Goal: Check status: Check status

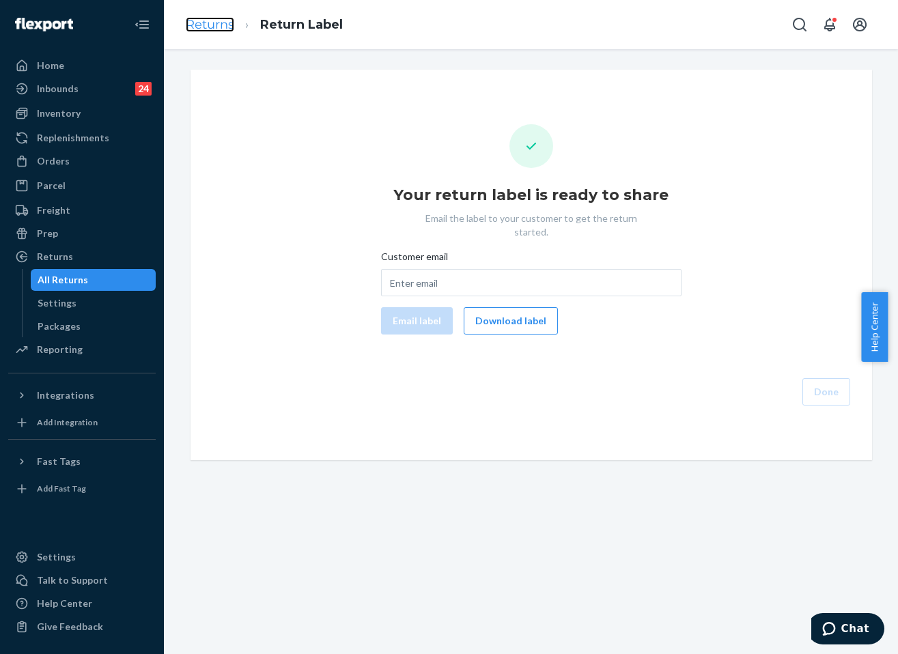
click at [199, 28] on link "Returns" at bounding box center [210, 24] width 48 height 15
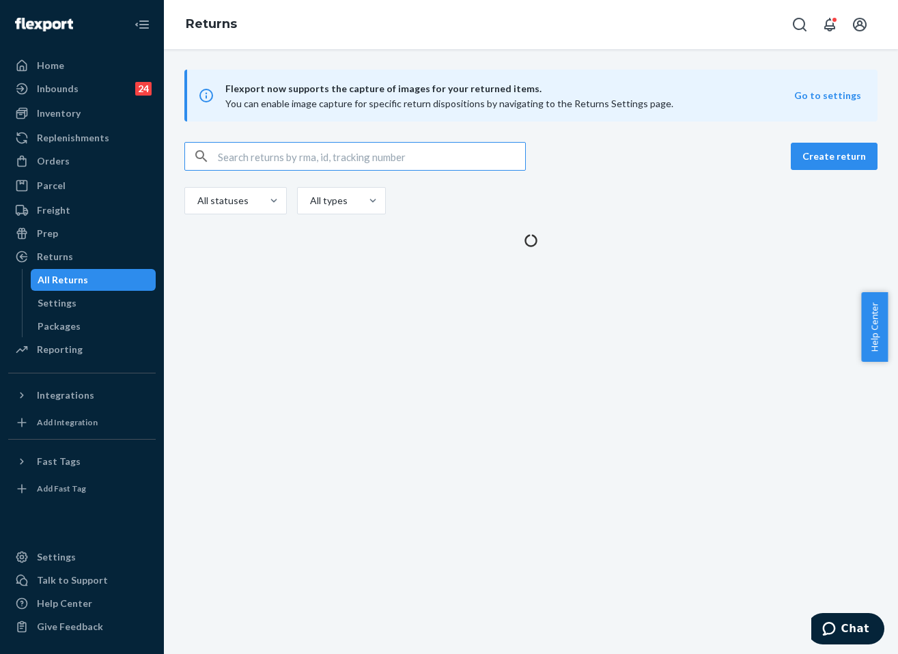
click at [305, 156] on input "text" at bounding box center [371, 156] width 307 height 27
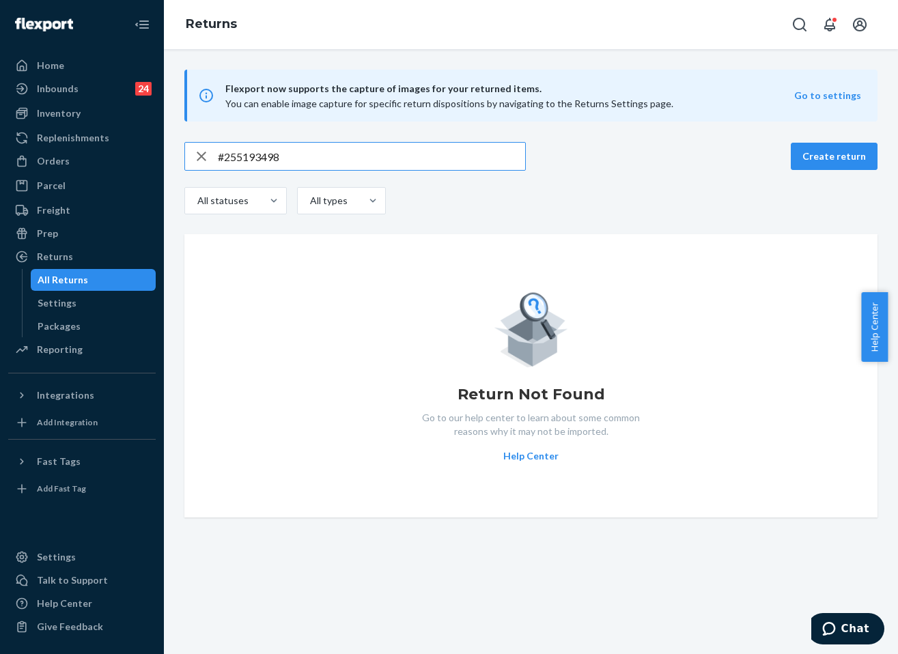
type input "#255193498"
click at [198, 158] on icon "button" at bounding box center [201, 156] width 16 height 27
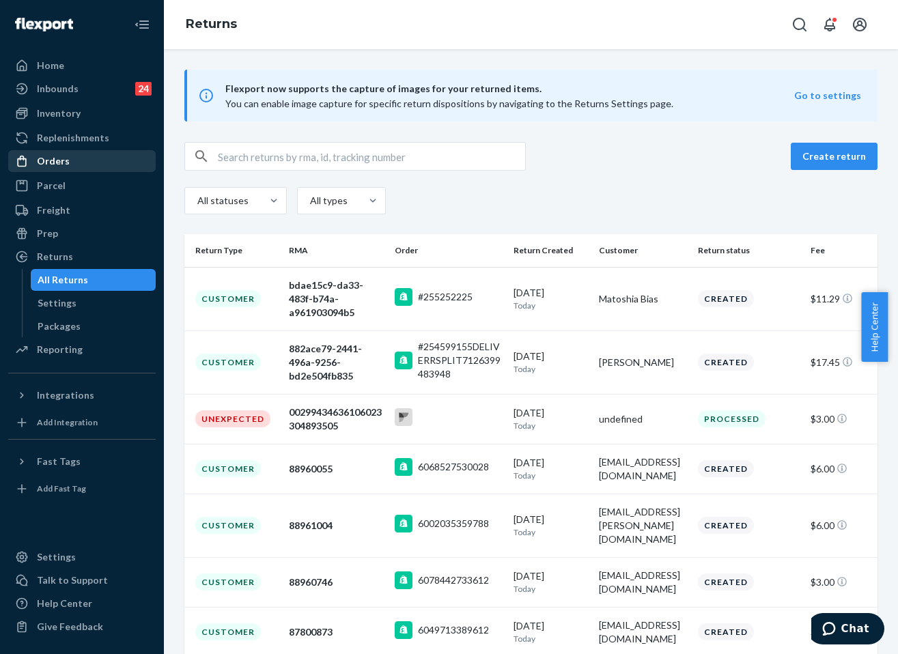
click at [58, 164] on div "Orders" at bounding box center [53, 161] width 33 height 14
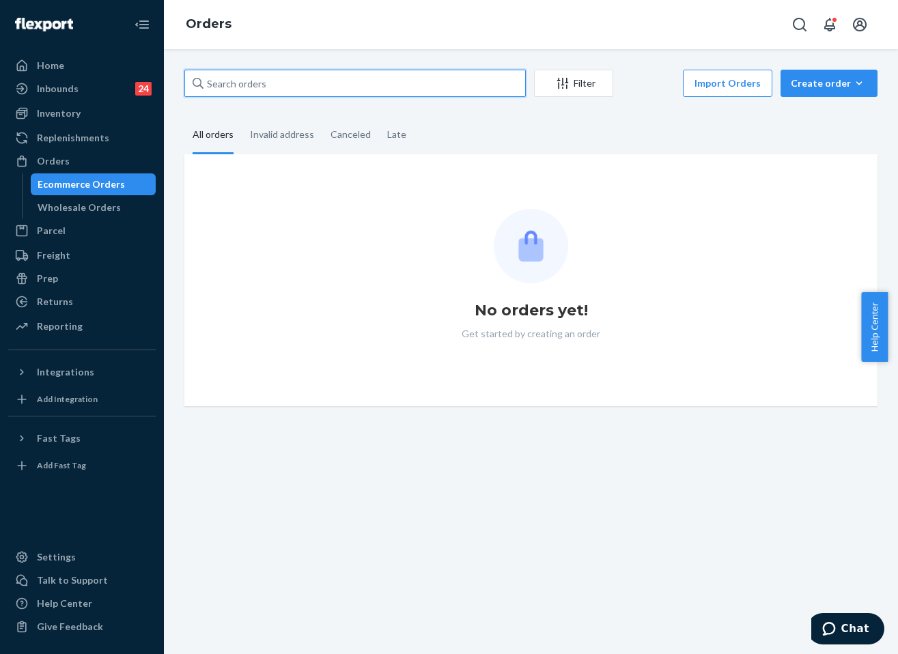
click at [315, 83] on input "text" at bounding box center [354, 83] width 341 height 27
paste input "#255193498"
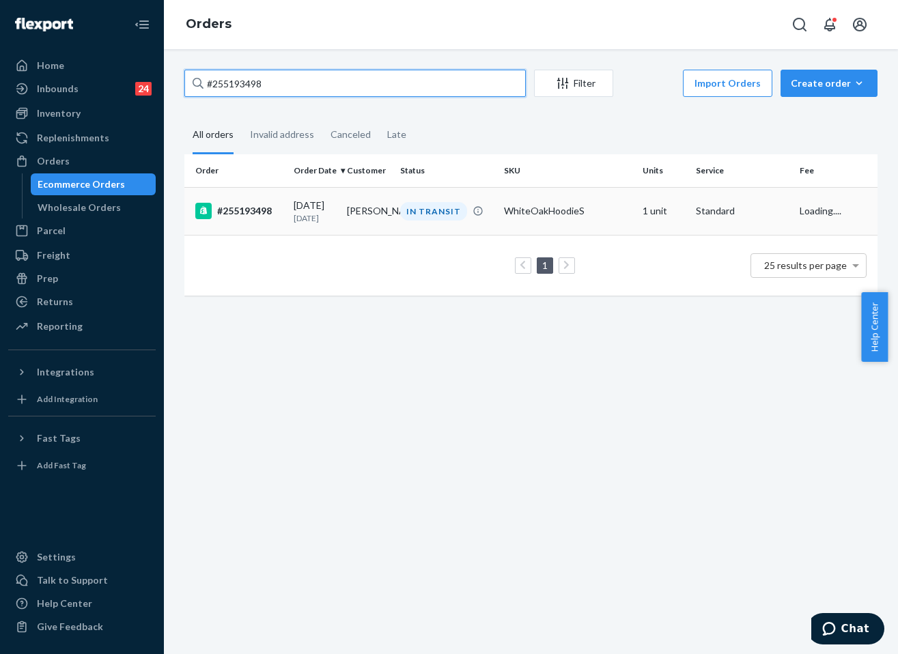
type input "#255193498"
click at [464, 228] on td "IN TRANSIT" at bounding box center [447, 211] width 104 height 48
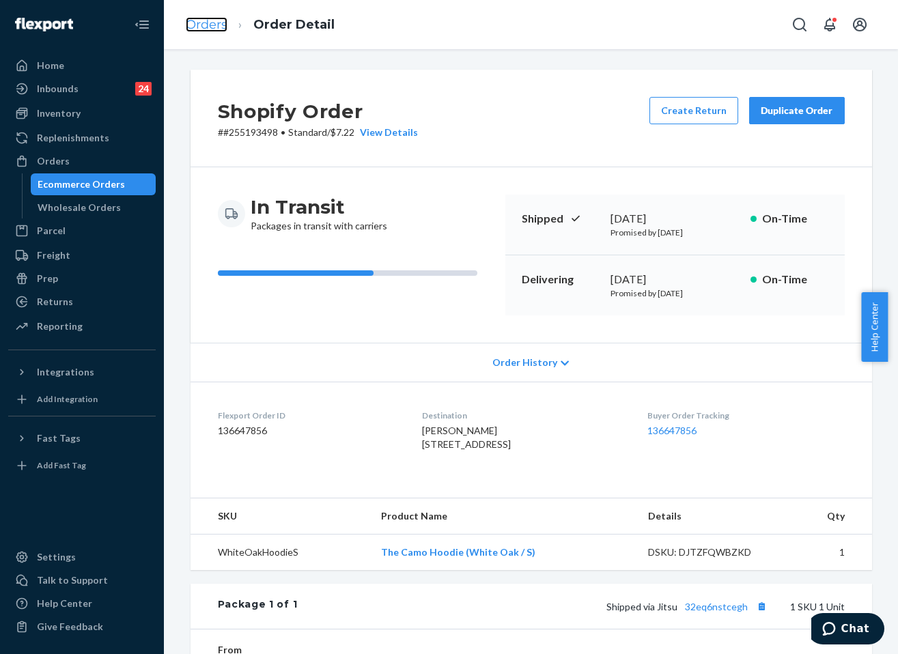
click at [202, 23] on link "Orders" at bounding box center [207, 24] width 42 height 15
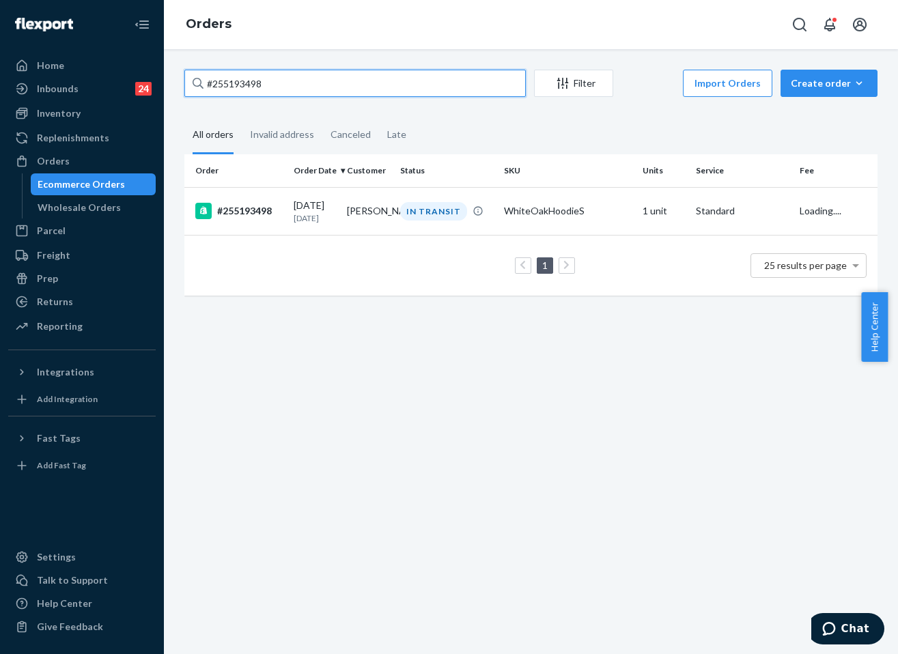
click at [299, 83] on input "#255193498" at bounding box center [354, 83] width 341 height 27
paste input "255328609"
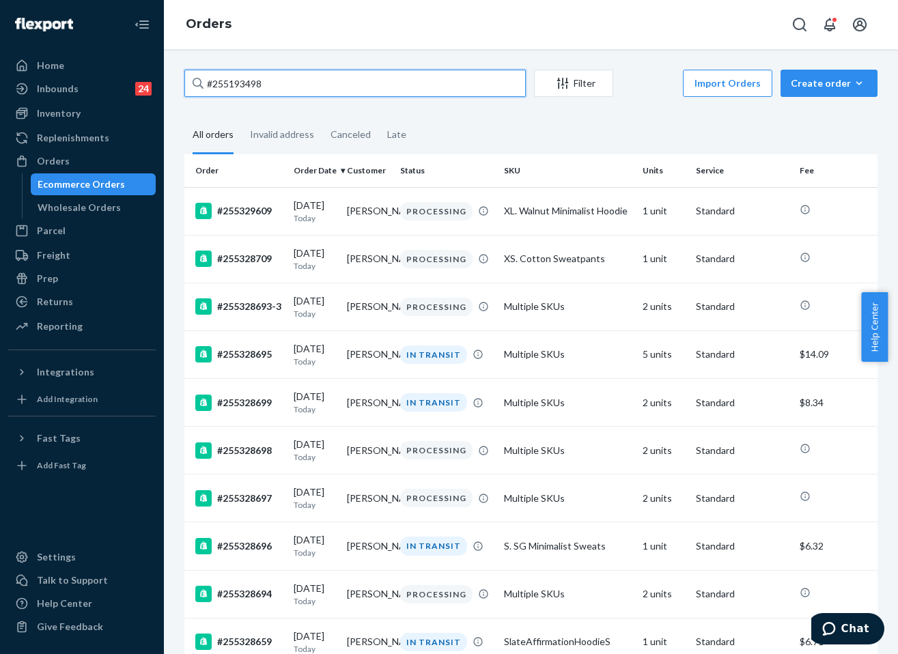
paste input "255328609"
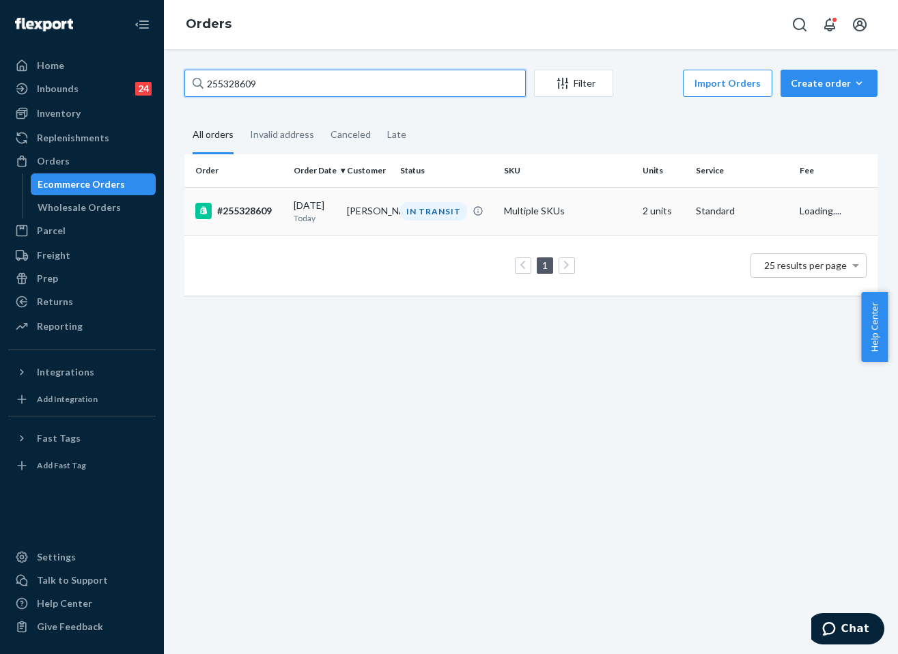
type input "255328609"
click at [555, 220] on td "Multiple SKUs" at bounding box center [567, 211] width 139 height 48
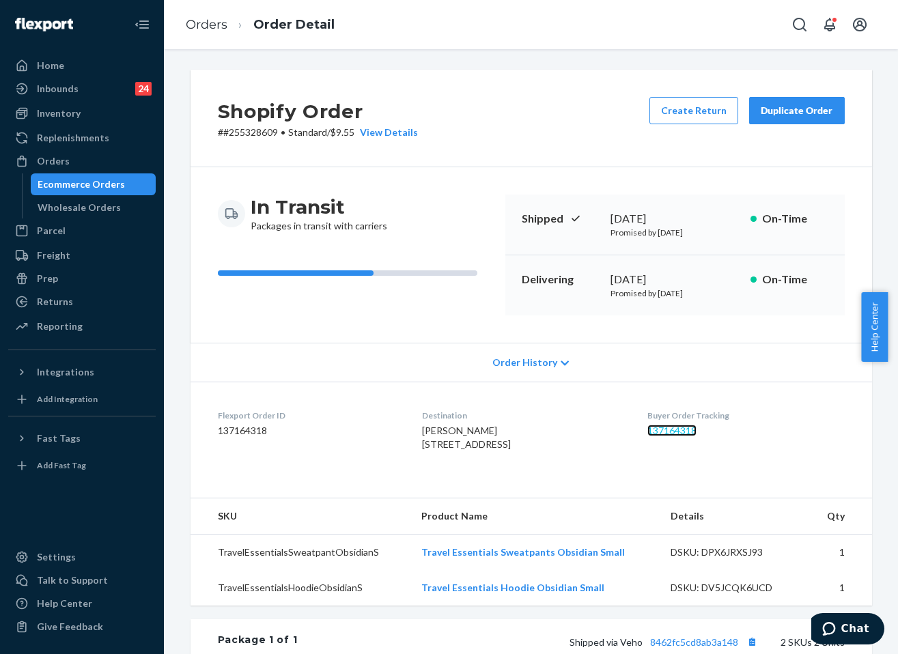
click at [696, 435] on link "137164318" at bounding box center [671, 431] width 49 height 12
drag, startPoint x: 215, startPoint y: 29, endPoint x: 279, endPoint y: 51, distance: 67.2
click at [217, 27] on link "Orders" at bounding box center [207, 24] width 42 height 15
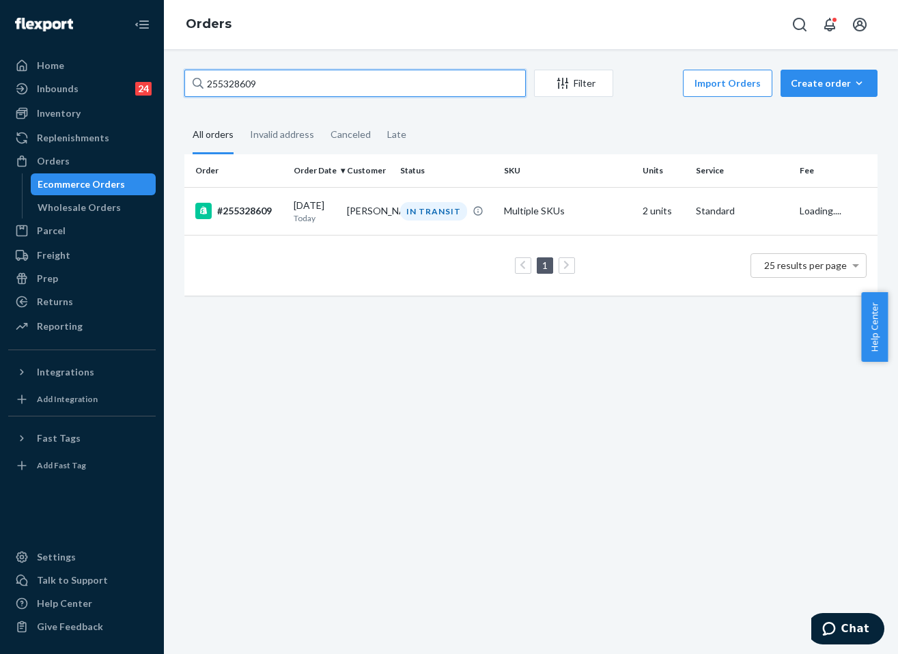
click at [333, 85] on input "255328609" at bounding box center [354, 83] width 341 height 27
paste input "#255302815"
type input "#255302815"
drag, startPoint x: 466, startPoint y: 206, endPoint x: 404, endPoint y: 163, distance: 75.2
click at [466, 206] on div "IN TRANSIT" at bounding box center [446, 211] width 98 height 18
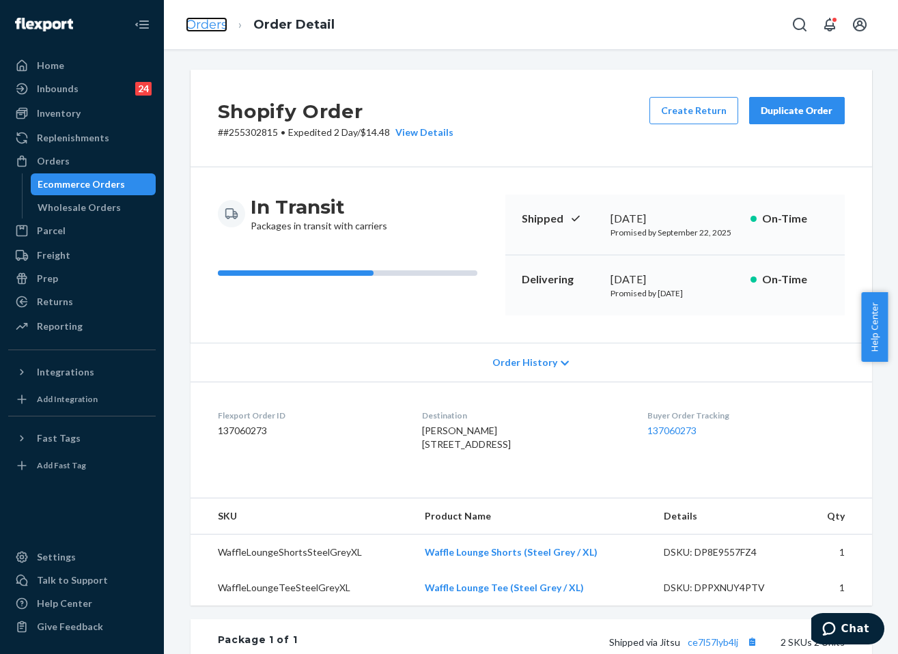
click at [205, 20] on link "Orders" at bounding box center [207, 24] width 42 height 15
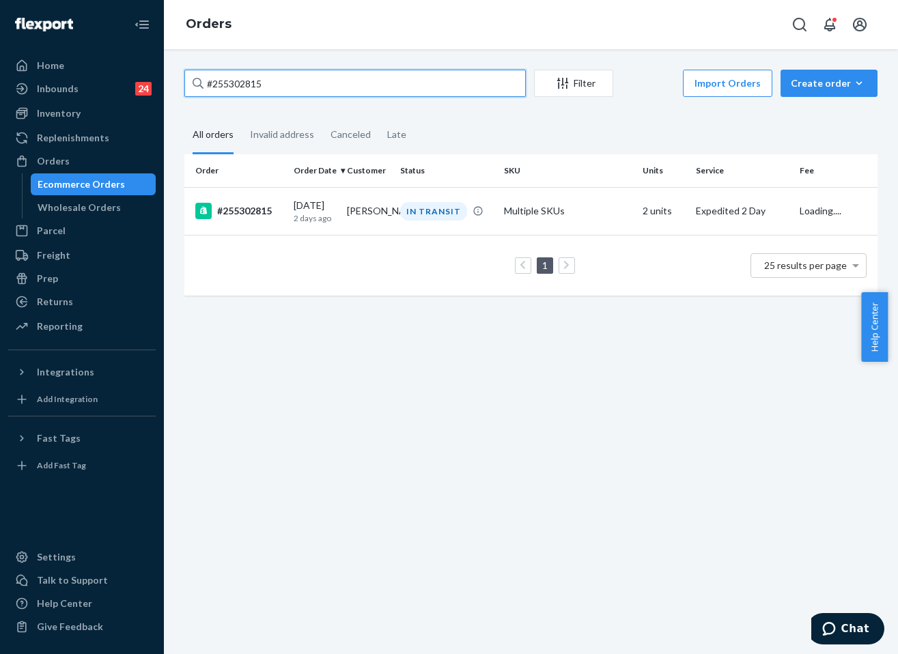
click at [329, 84] on input "#255302815" at bounding box center [354, 83] width 341 height 27
paste input "254065460"
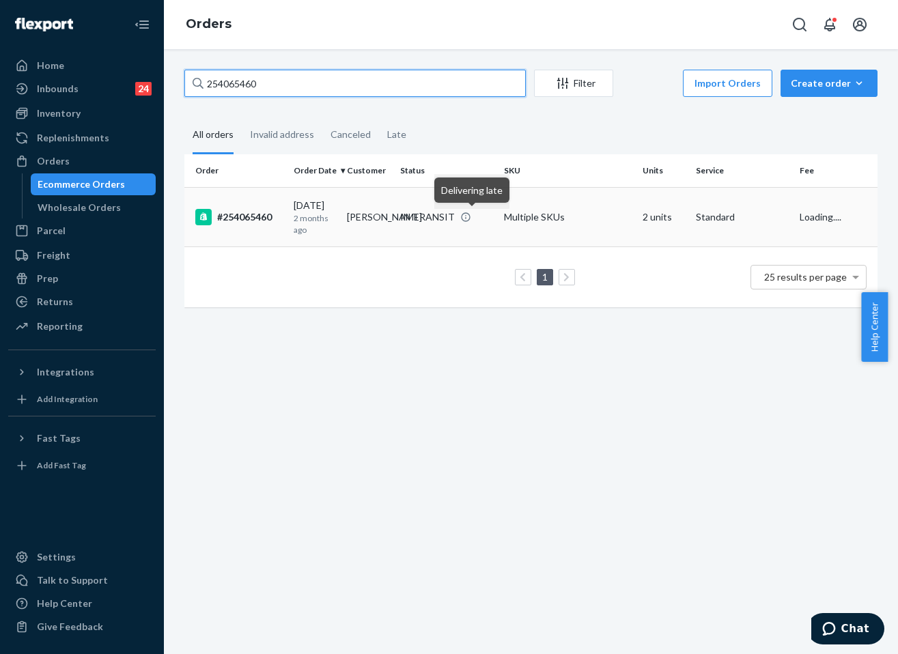
type input "254065460"
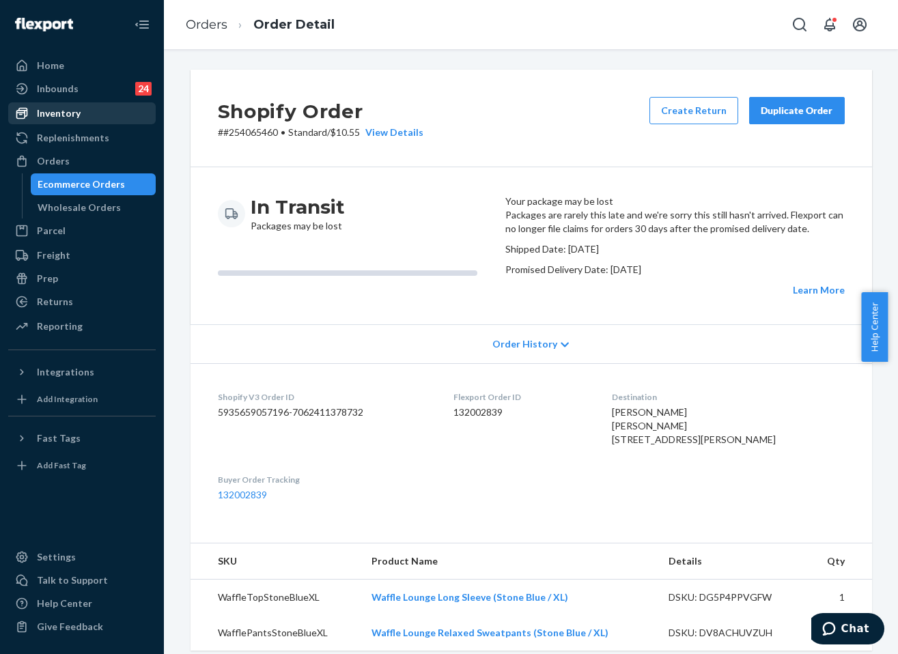
click at [57, 118] on div "Inventory" at bounding box center [59, 114] width 44 height 14
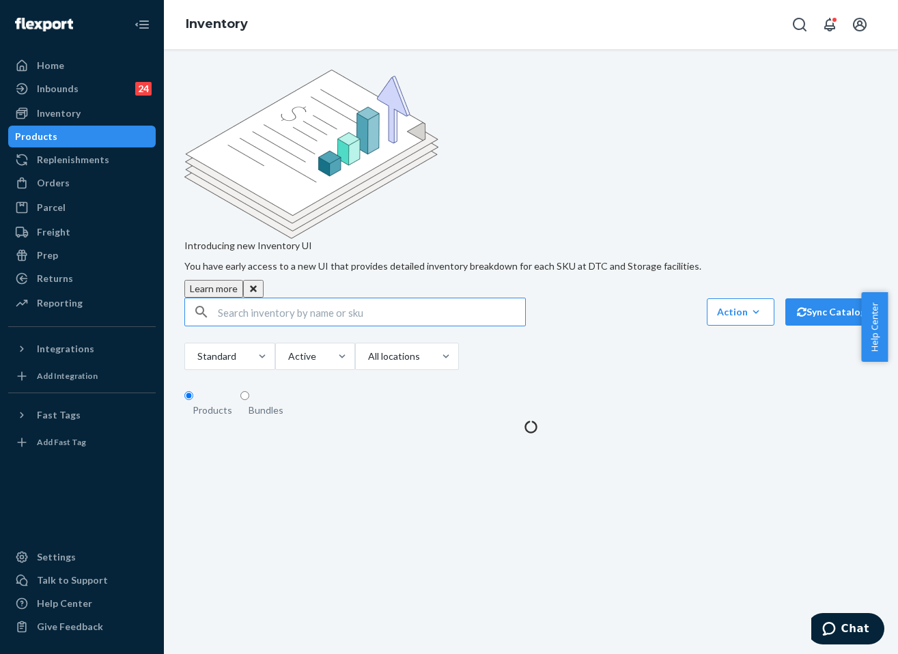
click at [326, 298] on input "text" at bounding box center [371, 311] width 307 height 27
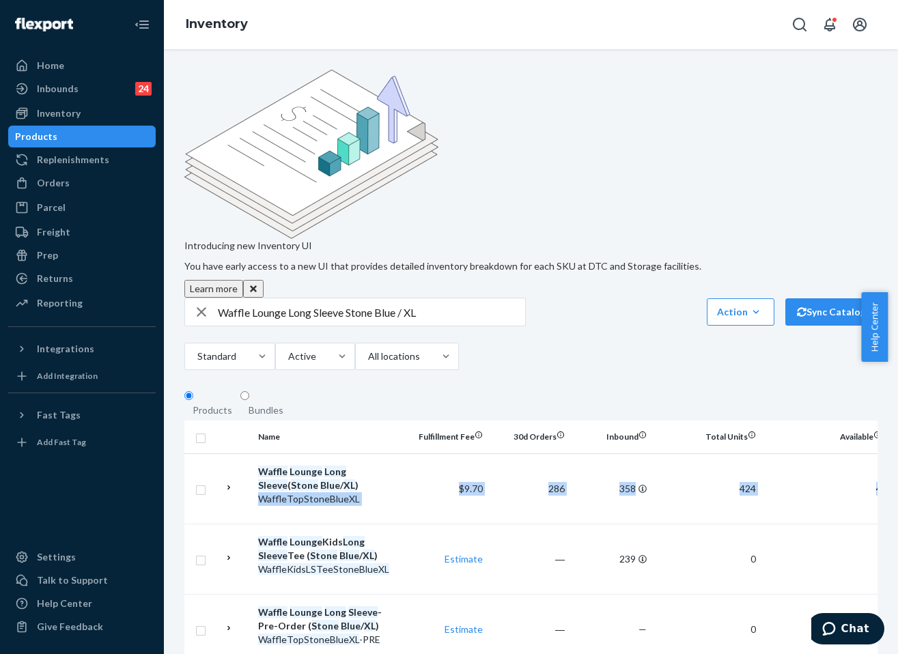
scroll to position [0, 201]
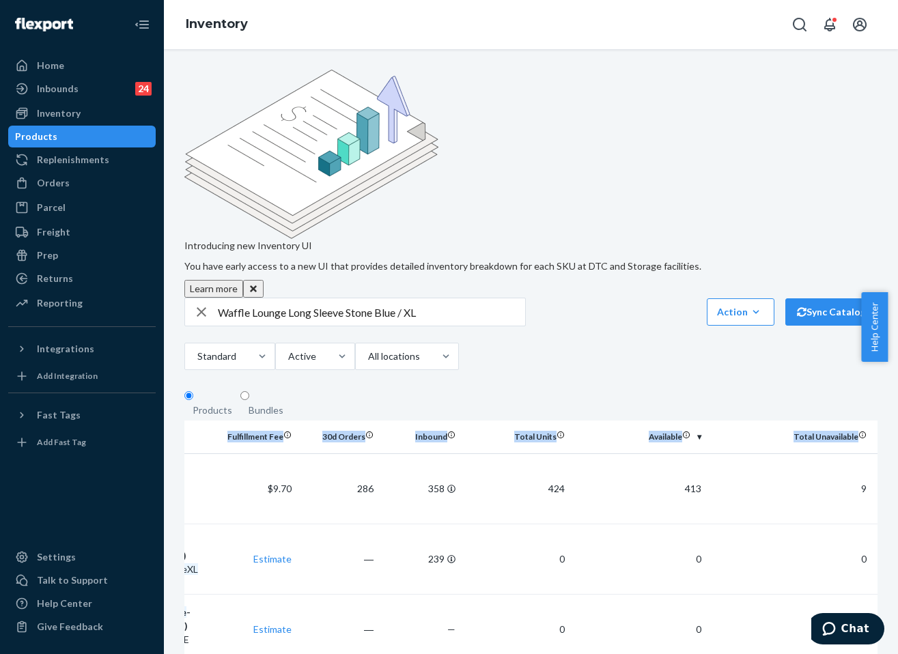
drag, startPoint x: 495, startPoint y: 367, endPoint x: 713, endPoint y: 281, distance: 234.2
click at [887, 352] on html "Home Inbounds 24 Shipping Plans Problems 24 Inventory Products Replenishments O…" at bounding box center [449, 327] width 898 height 654
click at [679, 260] on div "Introducing new Inventory UI You have early access to a new UI that provides de…" at bounding box center [531, 404] width 714 height 669
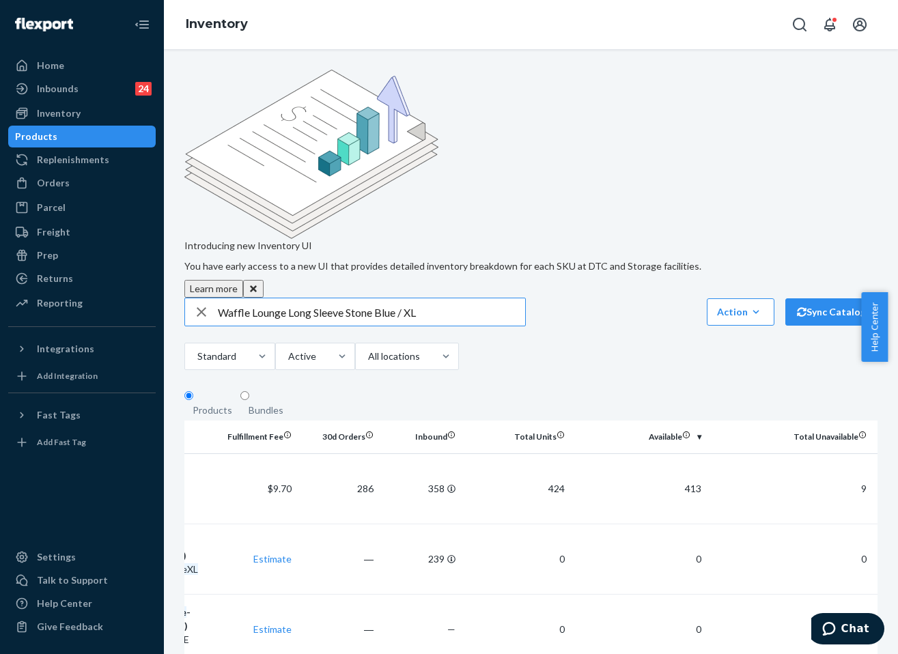
click at [361, 298] on input "Waffle Lounge Long Sleeve Stone Blue / XL" at bounding box center [371, 311] width 307 height 27
paste input "Waffle Lounge Relaxed Sweatpants"
type input "Waffle Lounge Relaxed Sweatpants Stone Blue / XL"
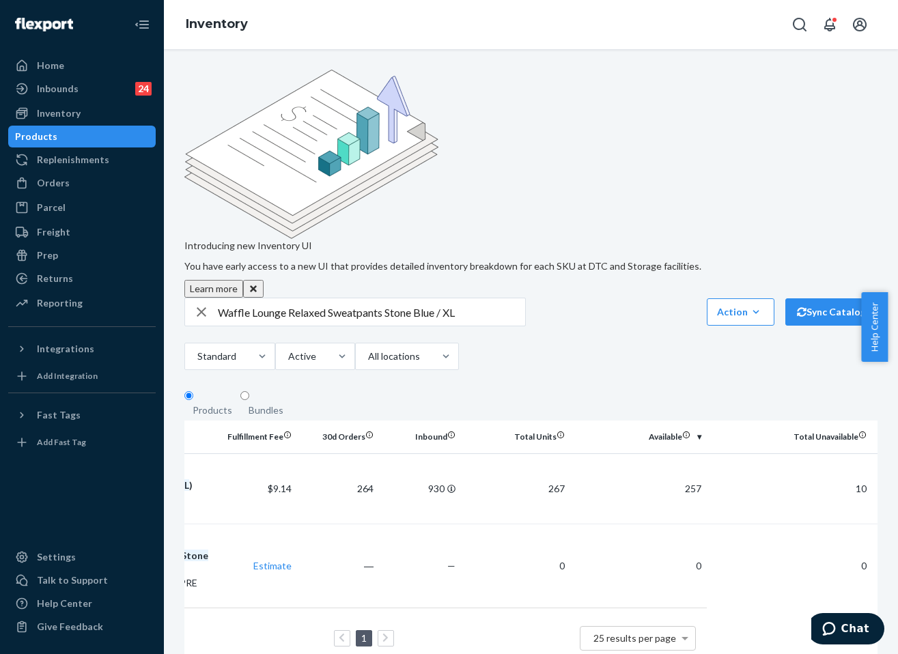
drag, startPoint x: 639, startPoint y: 379, endPoint x: 889, endPoint y: 345, distance: 252.2
click at [887, 345] on body "Home Inbounds 24 Shipping Plans Problems 24 Inventory Products Replenishments O…" at bounding box center [449, 327] width 898 height 654
